Goal: Task Accomplishment & Management: Use online tool/utility

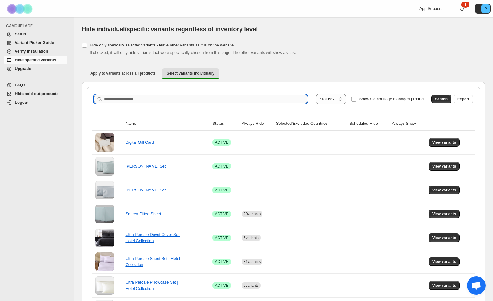
click at [157, 101] on input "Search product name" at bounding box center [205, 99] width 203 height 9
type input "*****"
click at [437, 99] on span "Search" at bounding box center [441, 98] width 12 height 5
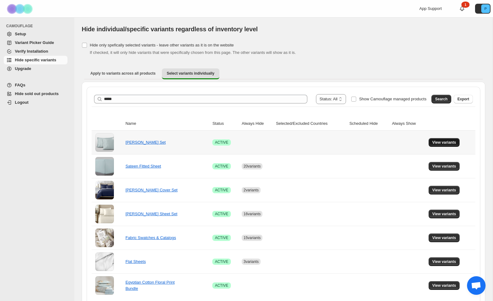
click at [441, 146] on button "View variants" at bounding box center [443, 142] width 31 height 9
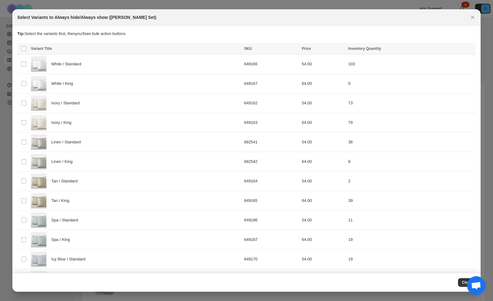
click at [474, 17] on icon "Close" at bounding box center [472, 17] width 6 height 6
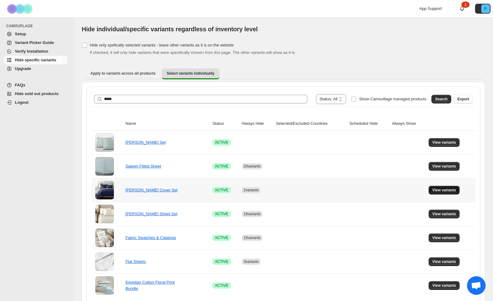
click at [438, 189] on span "View variants" at bounding box center [444, 189] width 24 height 5
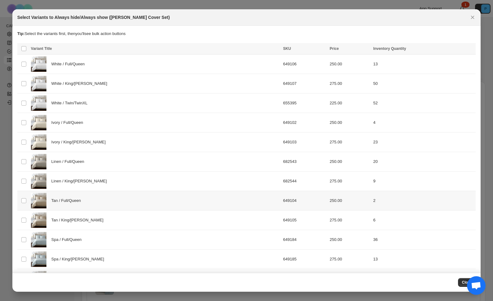
scroll to position [215, 0]
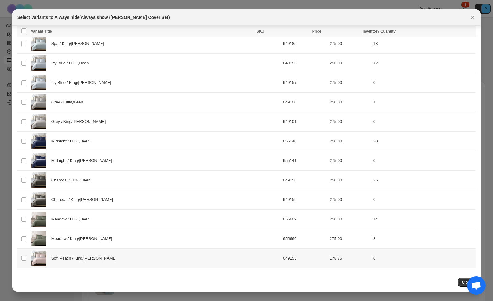
click at [156, 264] on div "Soft Peach / King/Cal King" at bounding box center [155, 257] width 248 height 15
click at [338, 28] on button "Always hide" at bounding box center [336, 31] width 26 height 7
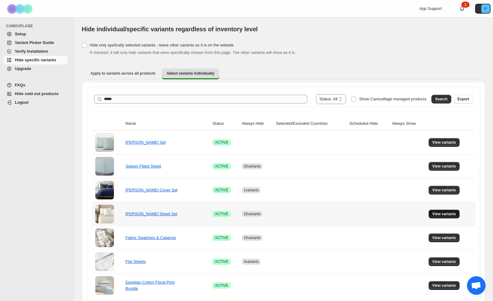
click at [442, 213] on span "View variants" at bounding box center [444, 213] width 24 height 5
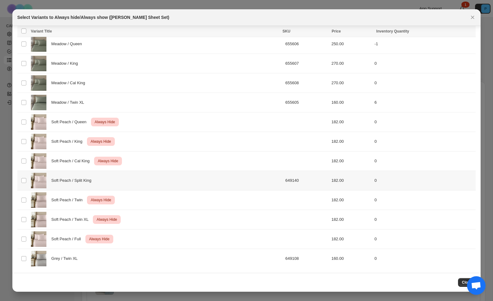
scroll to position [1189, 0]
click at [251, 181] on div "Soft Peach / Split King" at bounding box center [156, 179] width 251 height 15
click at [326, 31] on span "Always hide" at bounding box center [336, 31] width 21 height 5
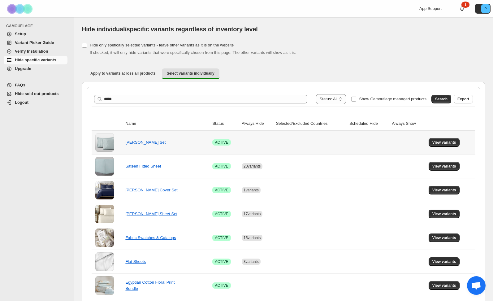
scroll to position [25, 0]
